Goal: Task Accomplishment & Management: Complete application form

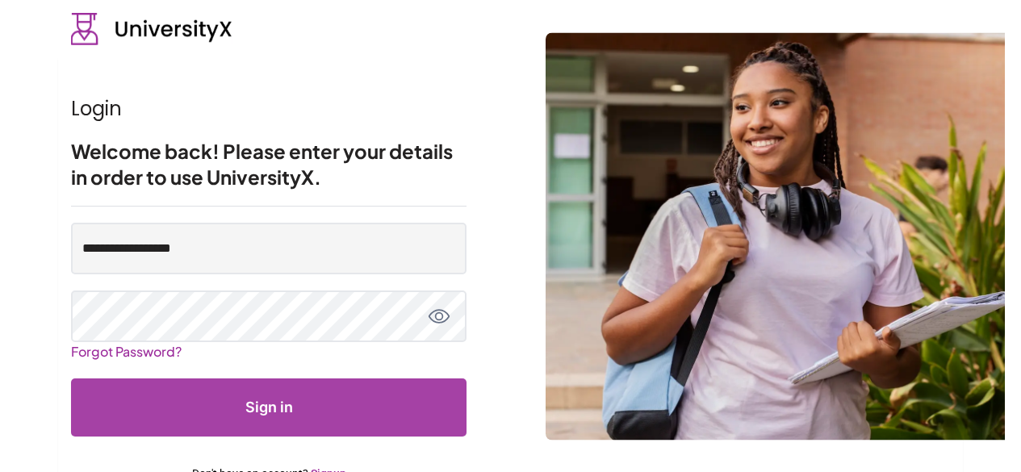
click at [333, 467] on link "Signup" at bounding box center [329, 473] width 36 height 13
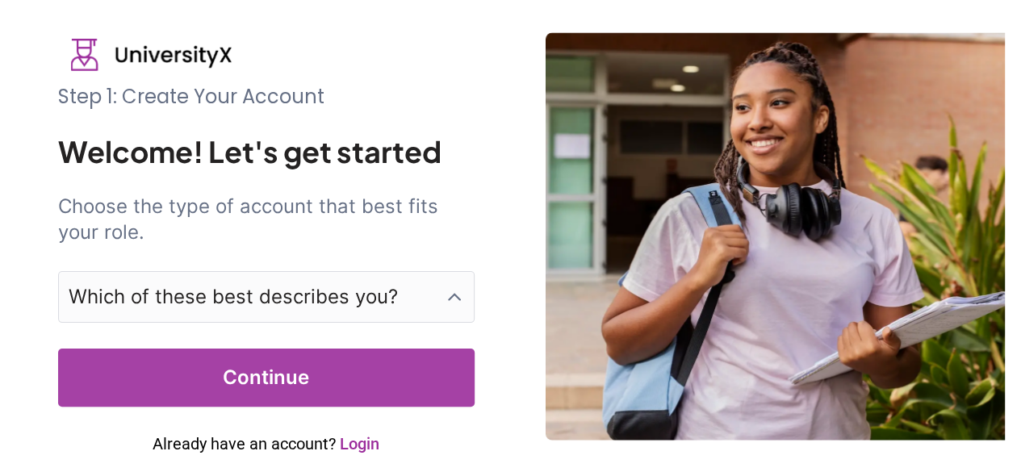
click at [137, 284] on p "Which of these best describes you?" at bounding box center [233, 297] width 329 height 26
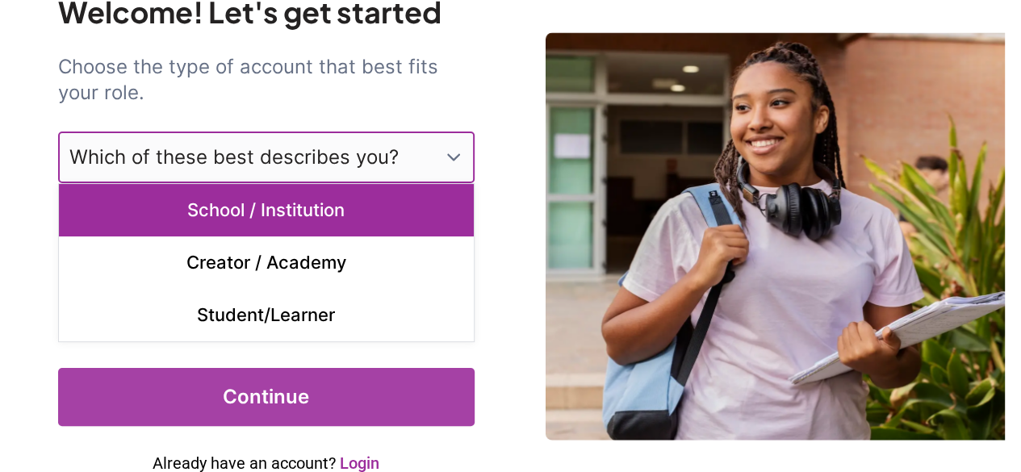
scroll to position [141, 0]
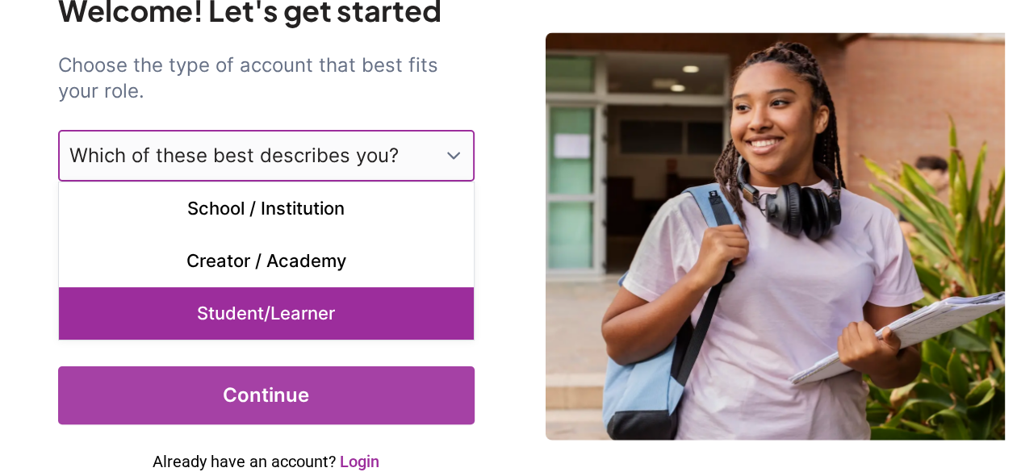
click at [292, 322] on p "Student/Learner" at bounding box center [266, 313] width 415 height 52
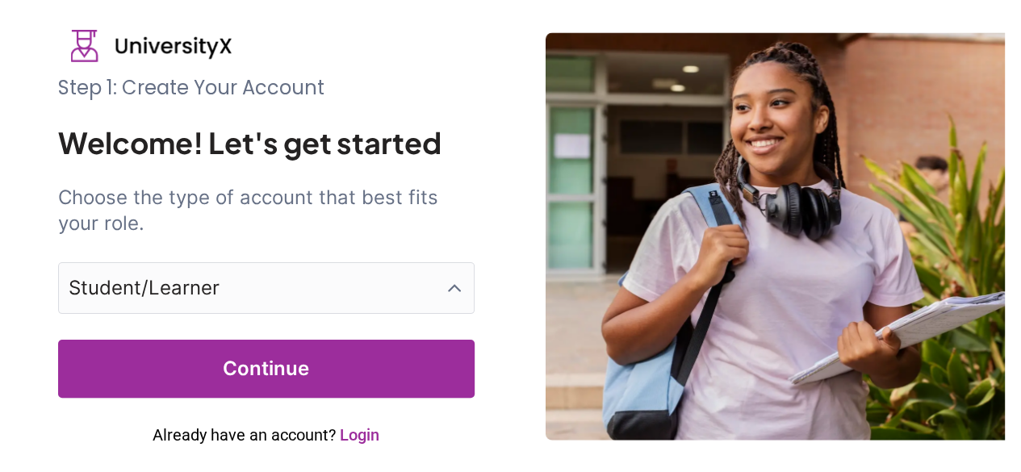
scroll to position [8, 0]
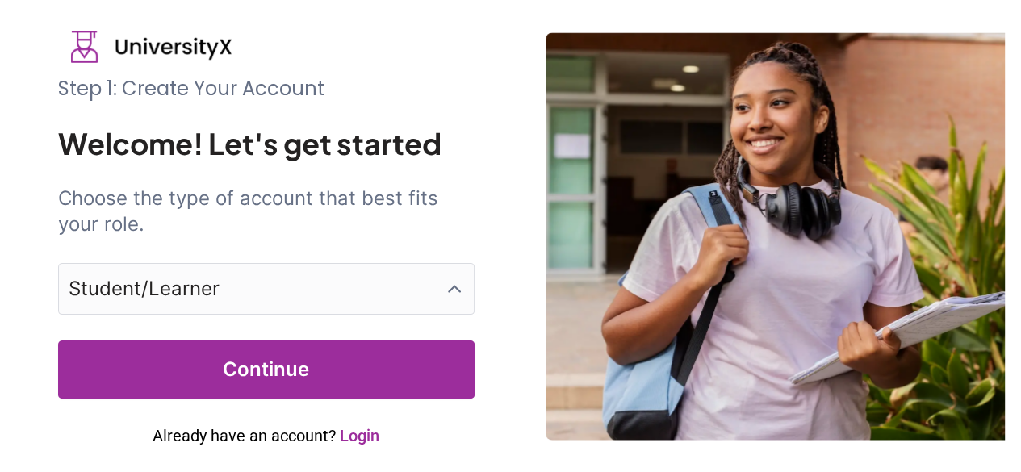
click at [266, 353] on button "Continue" at bounding box center [266, 370] width 417 height 58
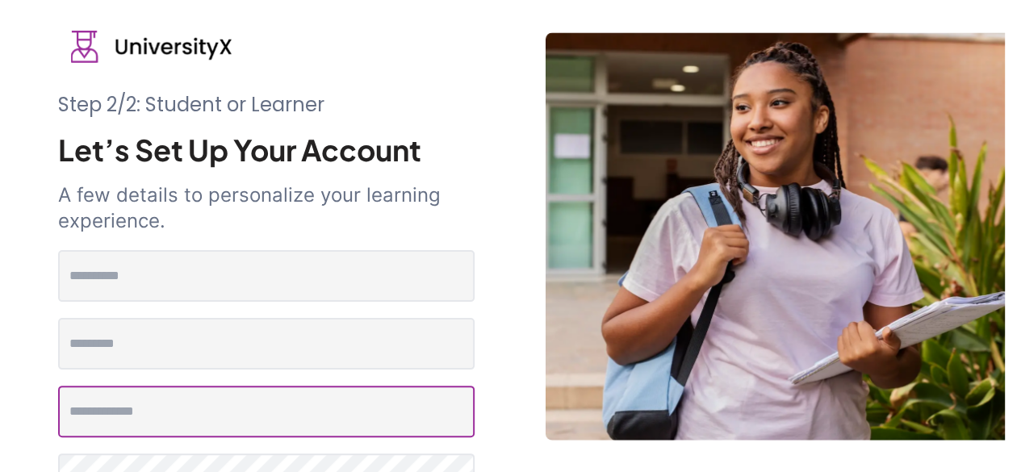
type input "**********"
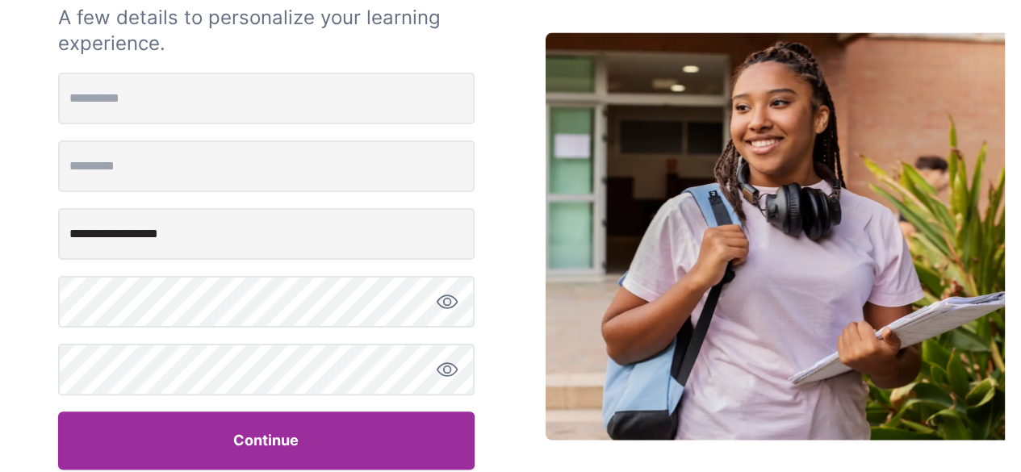
scroll to position [187, 0]
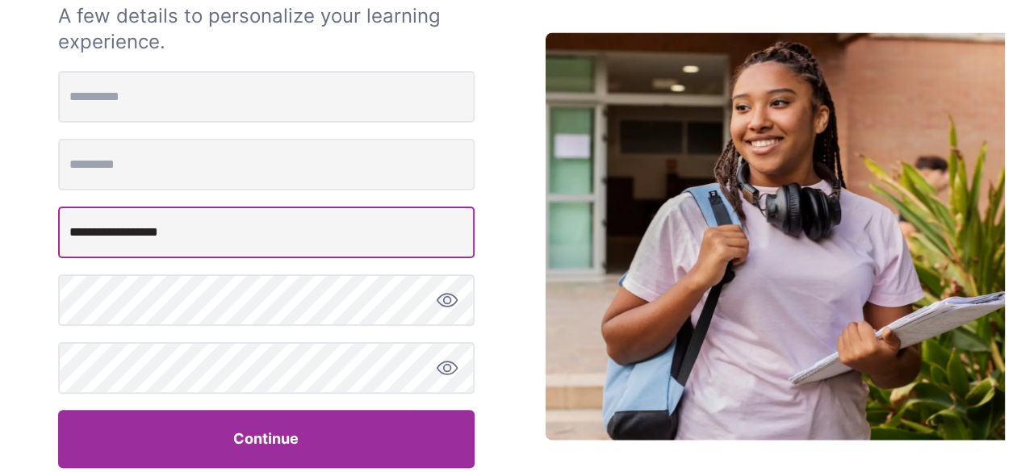
click at [203, 238] on input "**********" at bounding box center [266, 233] width 417 height 52
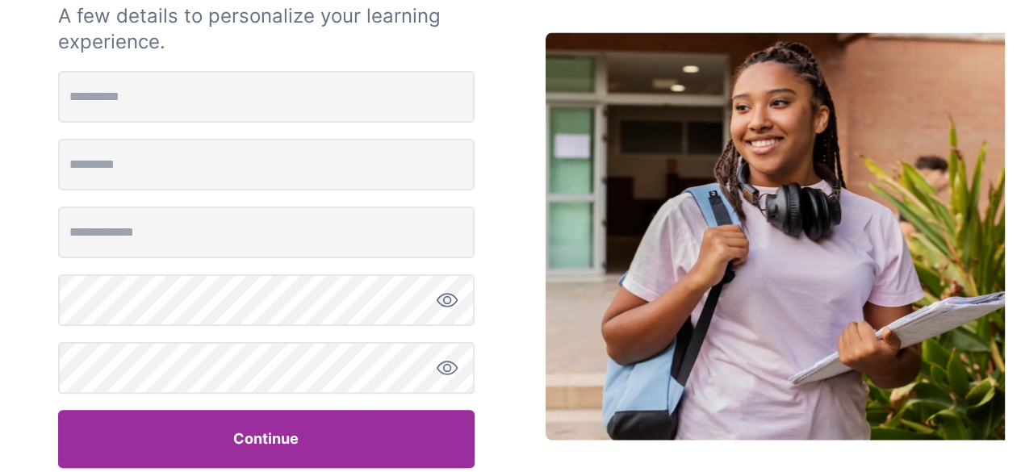
click at [31, 217] on div "Step 2/2: Student or Learner Let’s Set Up Your Account A few details to persona…" at bounding box center [510, 162] width 1021 height 698
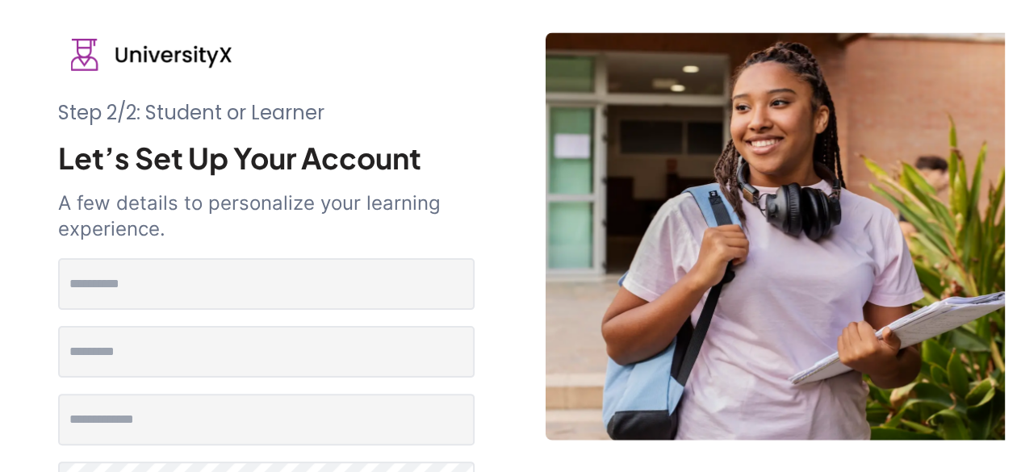
scroll to position [224, 0]
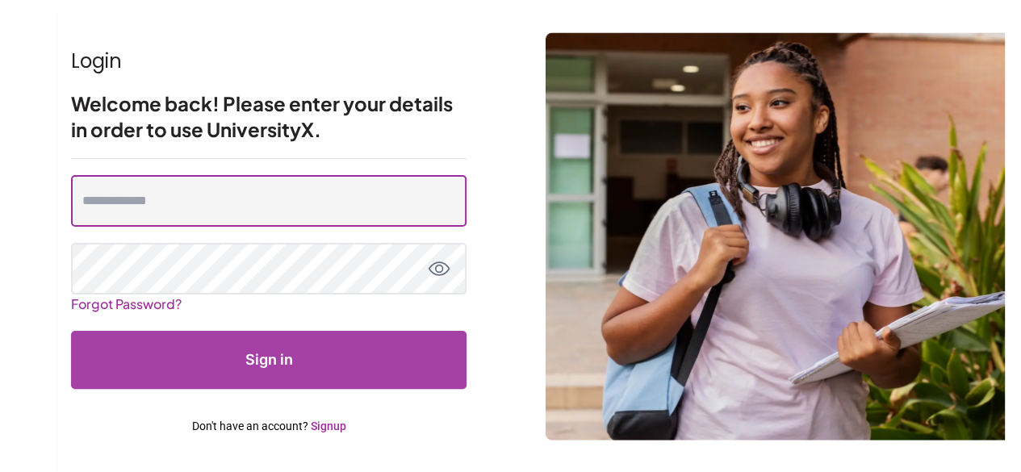
type input "**********"
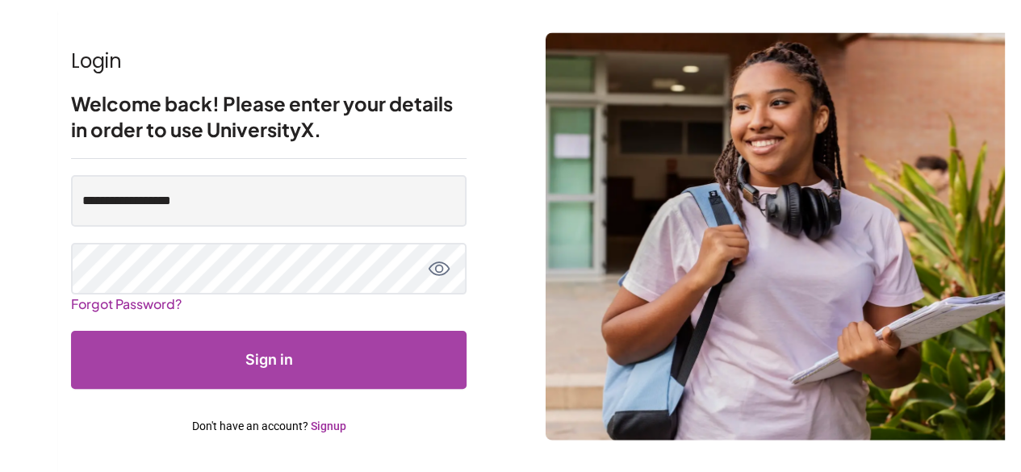
scroll to position [15, 0]
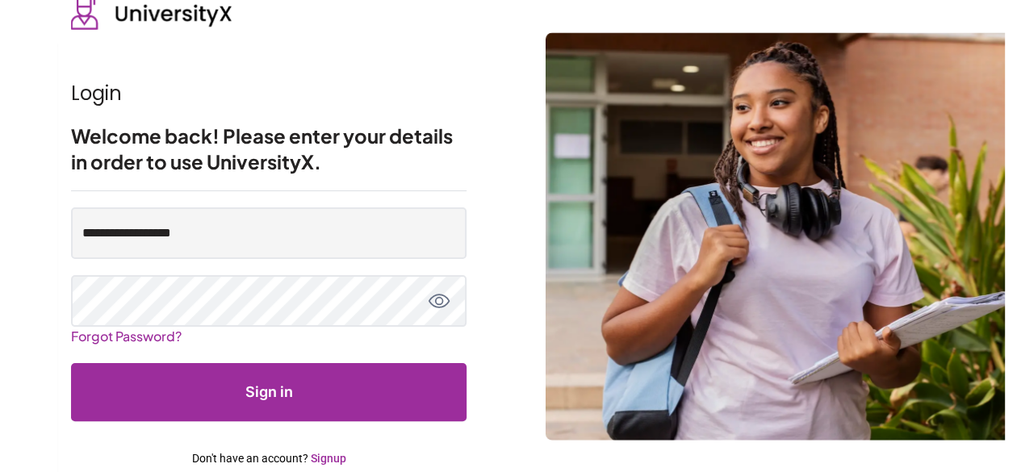
click at [321, 452] on link "Signup" at bounding box center [329, 458] width 36 height 13
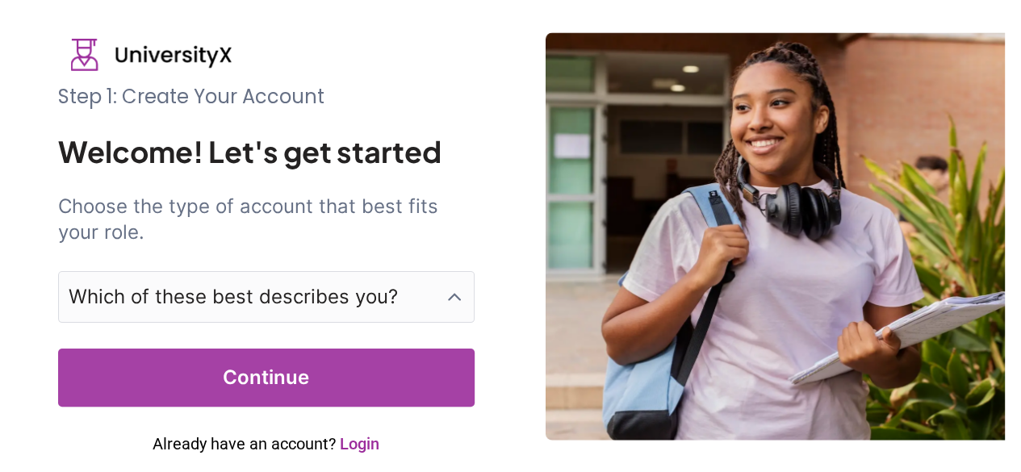
click at [215, 290] on p "Which of these best describes you?" at bounding box center [233, 297] width 329 height 26
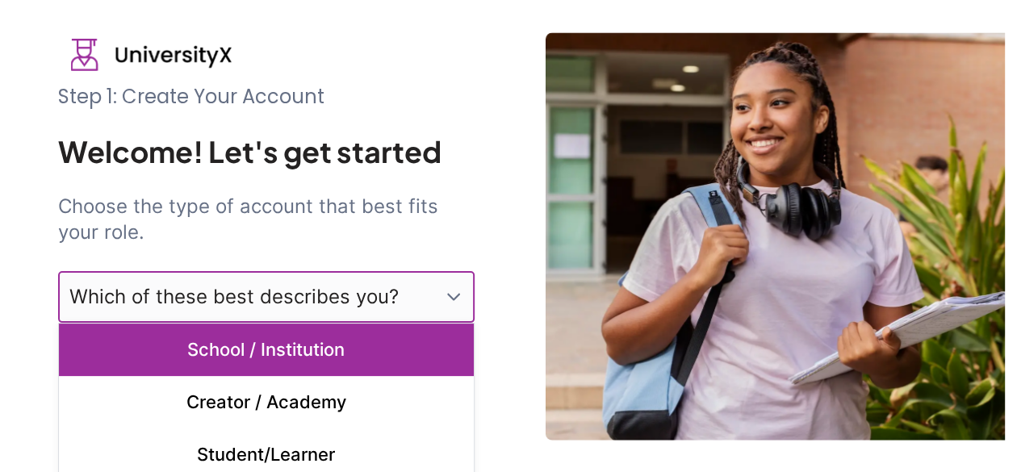
click at [224, 343] on p "School / Institution" at bounding box center [266, 350] width 415 height 52
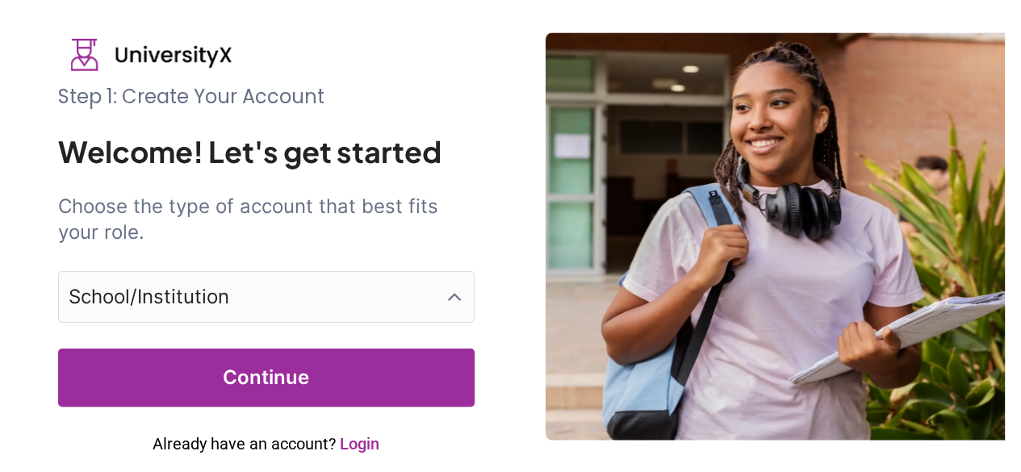
scroll to position [8, 0]
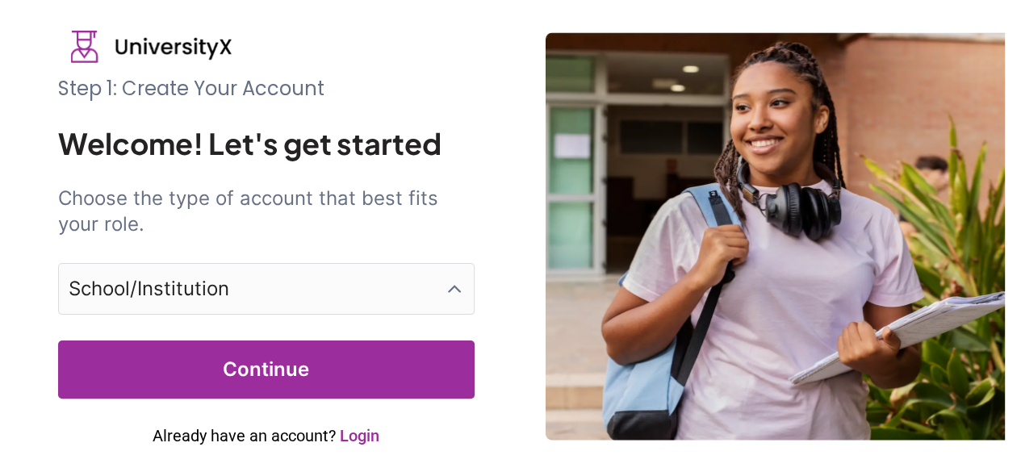
click at [255, 345] on button "Continue" at bounding box center [266, 370] width 417 height 58
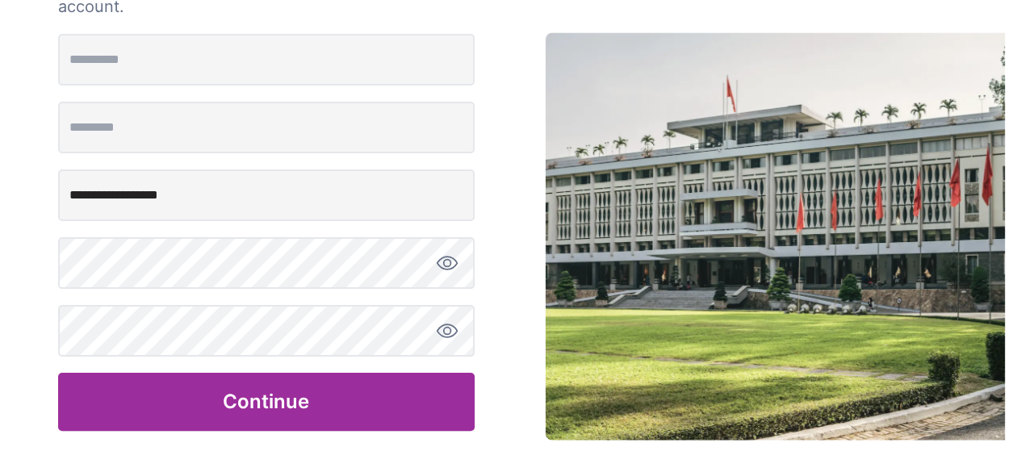
scroll to position [0, 0]
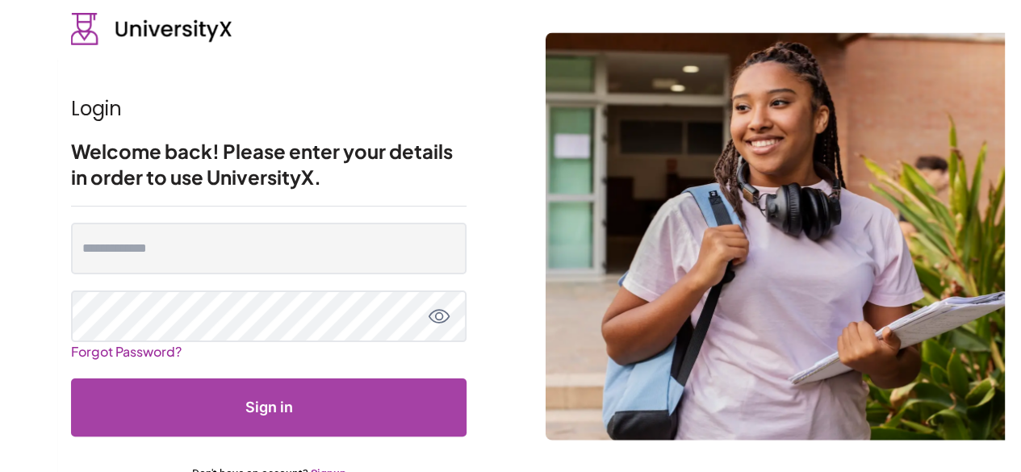
scroll to position [47, 0]
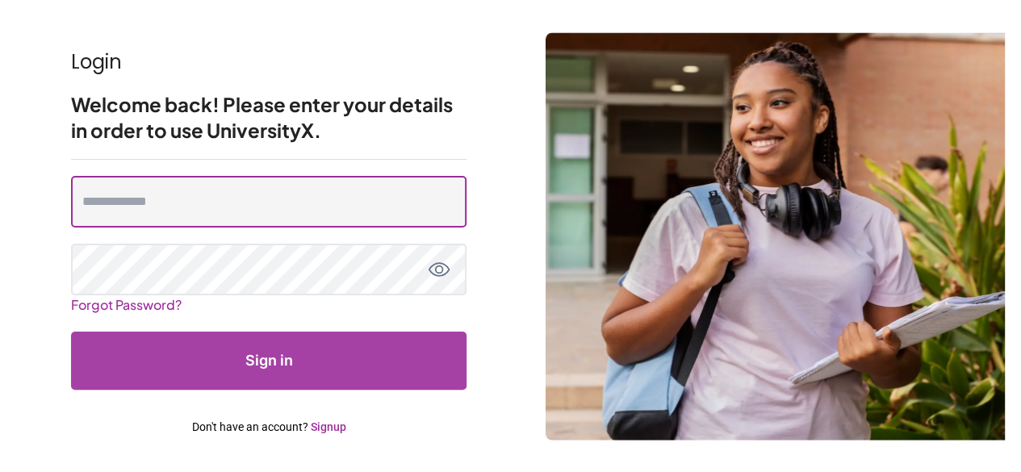
type input "**********"
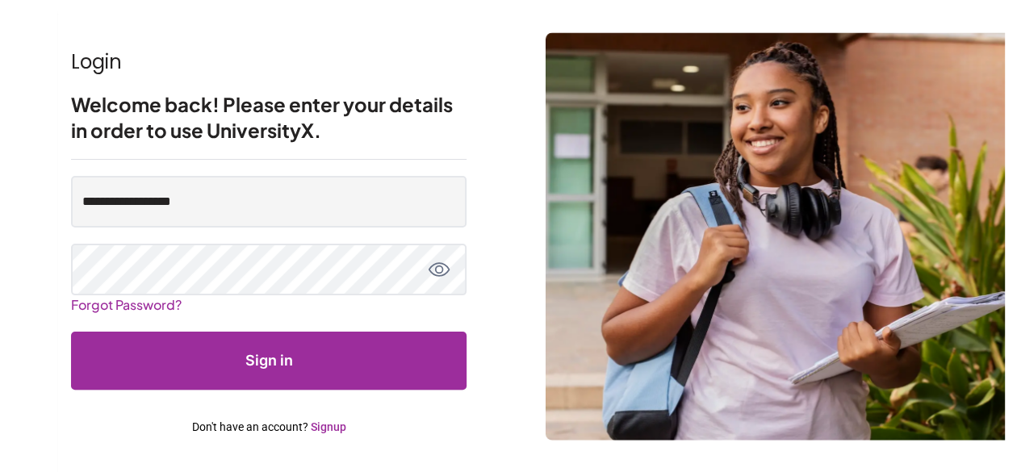
click at [338, 425] on link "Signup" at bounding box center [329, 427] width 36 height 13
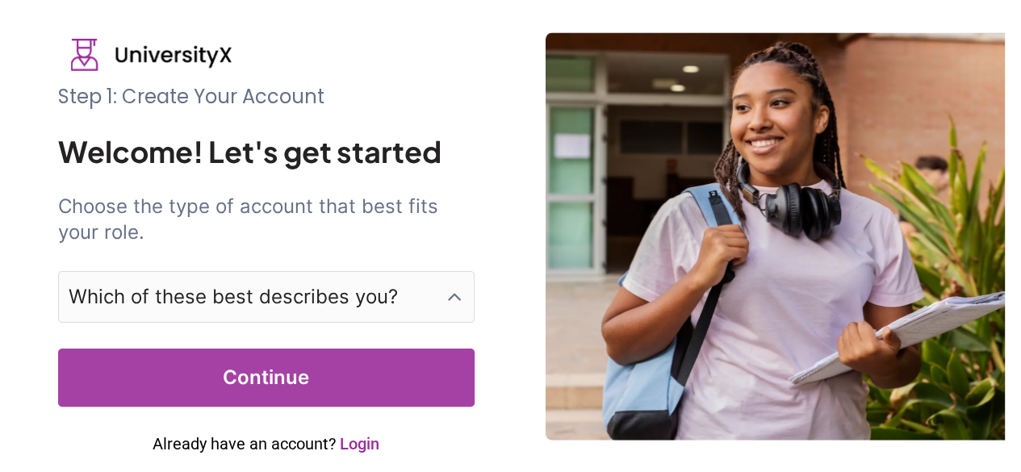
click at [296, 290] on p "Which of these best describes you?" at bounding box center [233, 297] width 329 height 26
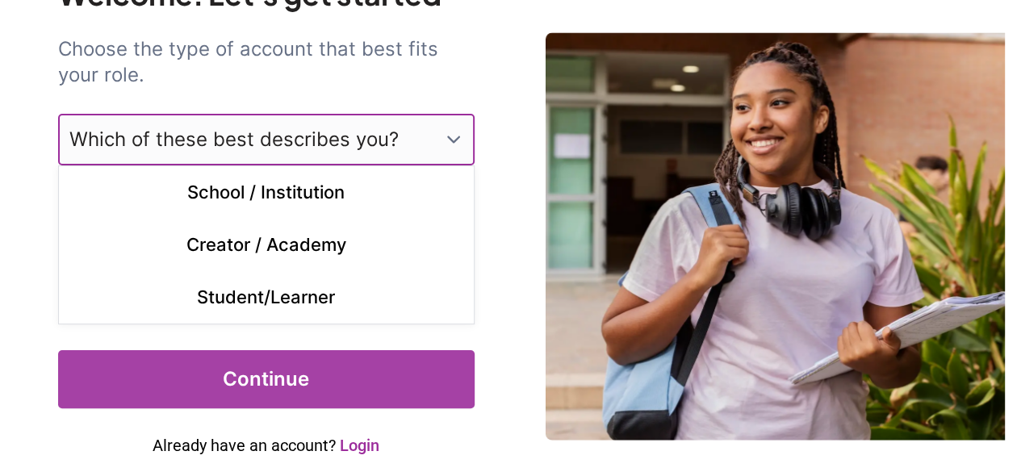
scroll to position [158, 0]
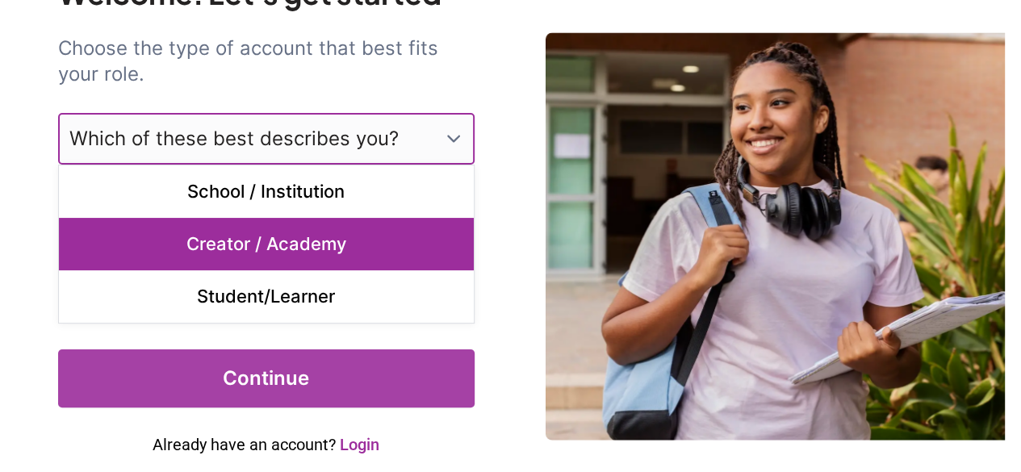
click at [258, 245] on p "Creator / Academy" at bounding box center [266, 244] width 415 height 52
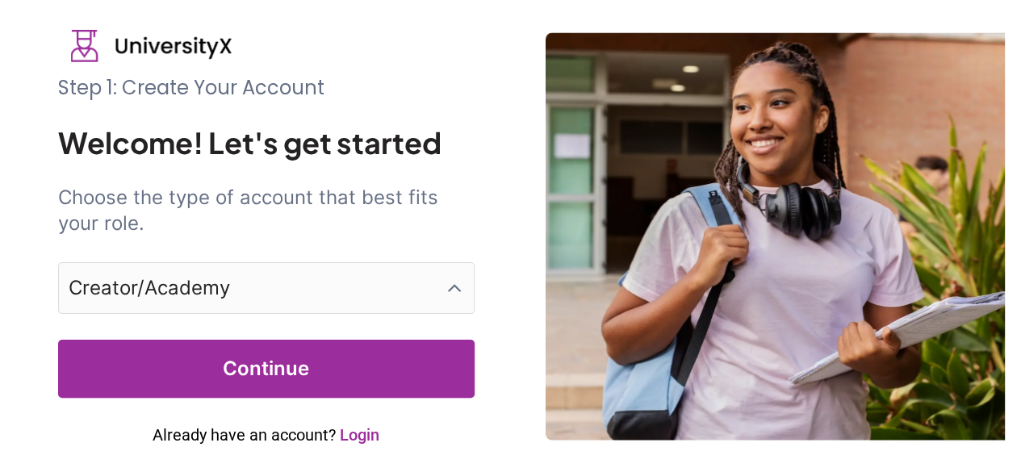
scroll to position [8, 0]
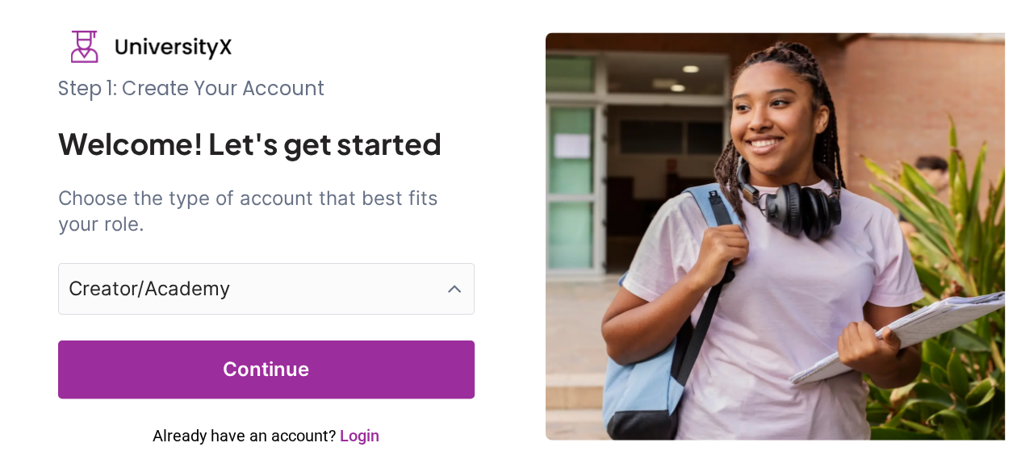
click at [287, 355] on button "Continue" at bounding box center [266, 370] width 417 height 58
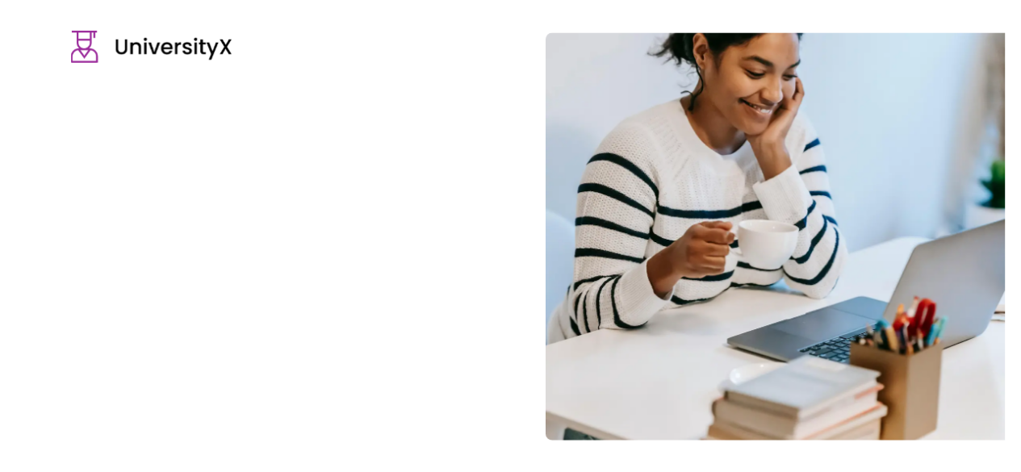
type input "**********"
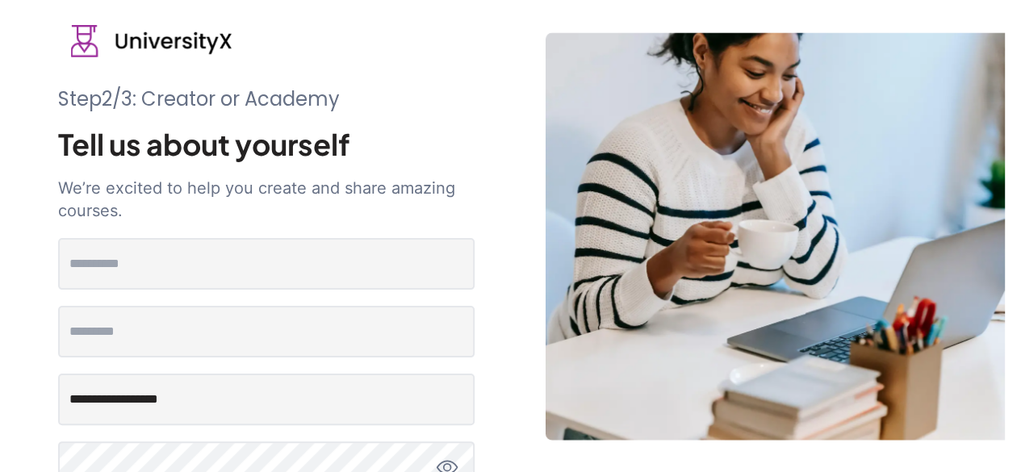
scroll to position [0, 0]
